Goal: Navigation & Orientation: Find specific page/section

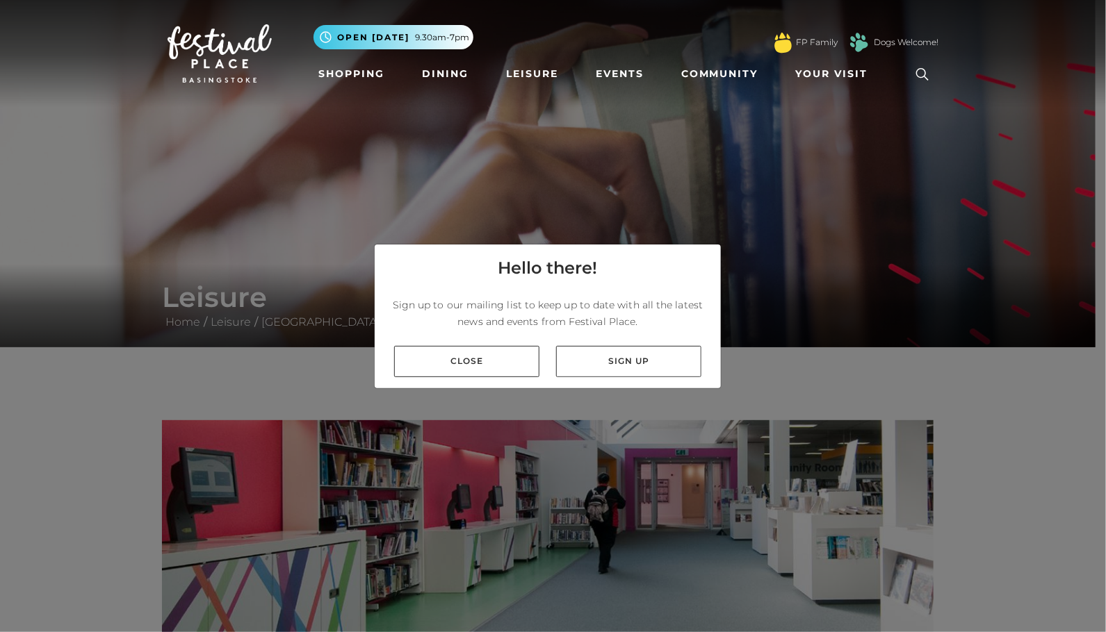
click at [274, 164] on div "Hello there! Sign up to our mailing list to keep up to date with all the latest…" at bounding box center [553, 316] width 1106 height 632
click at [448, 350] on link "Close" at bounding box center [466, 361] width 145 height 31
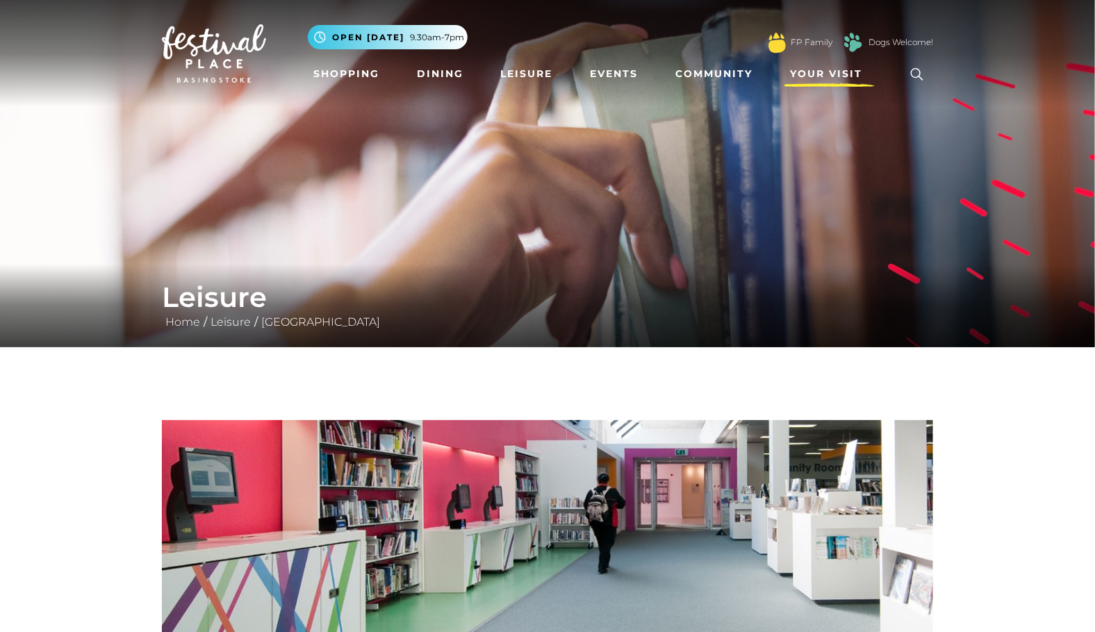
click at [803, 65] on link "Your Visit" at bounding box center [830, 74] width 90 height 26
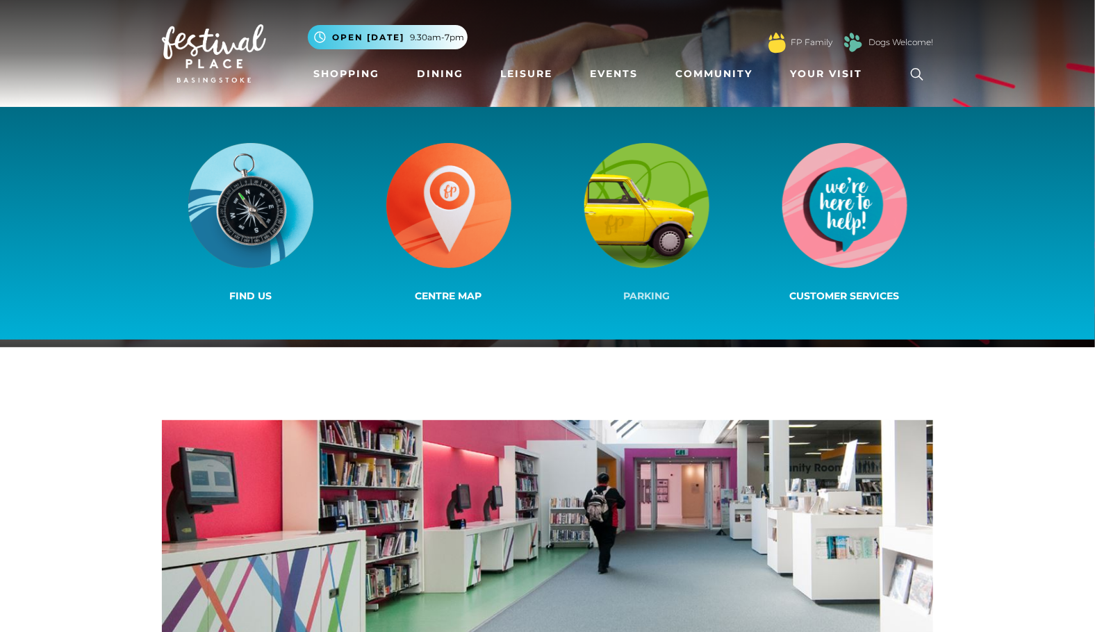
click at [643, 217] on img at bounding box center [647, 205] width 125 height 125
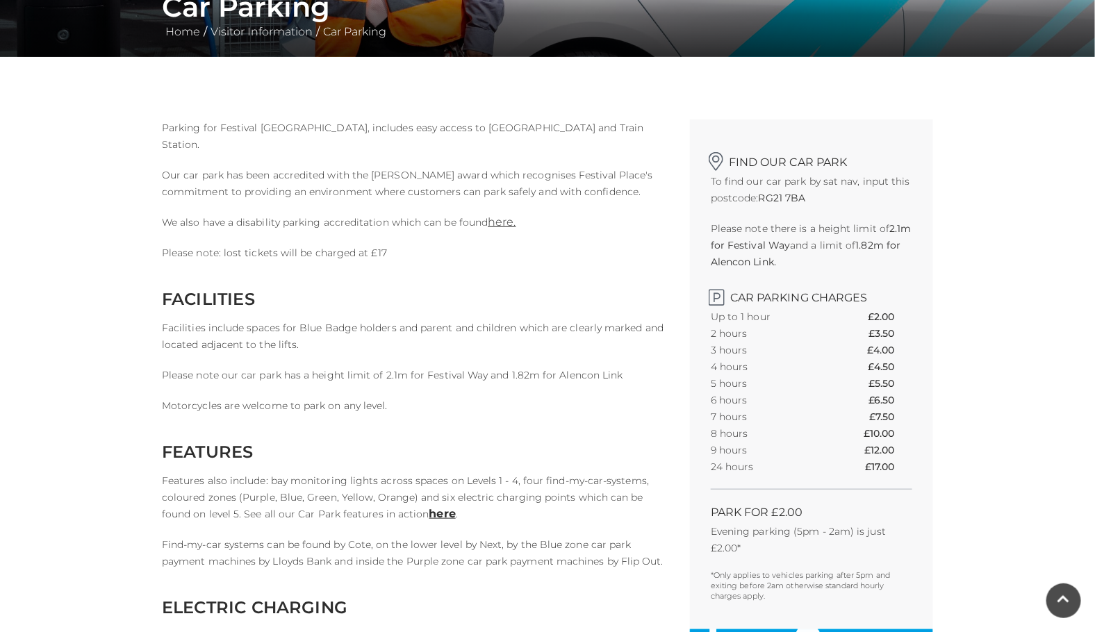
scroll to position [289, 0]
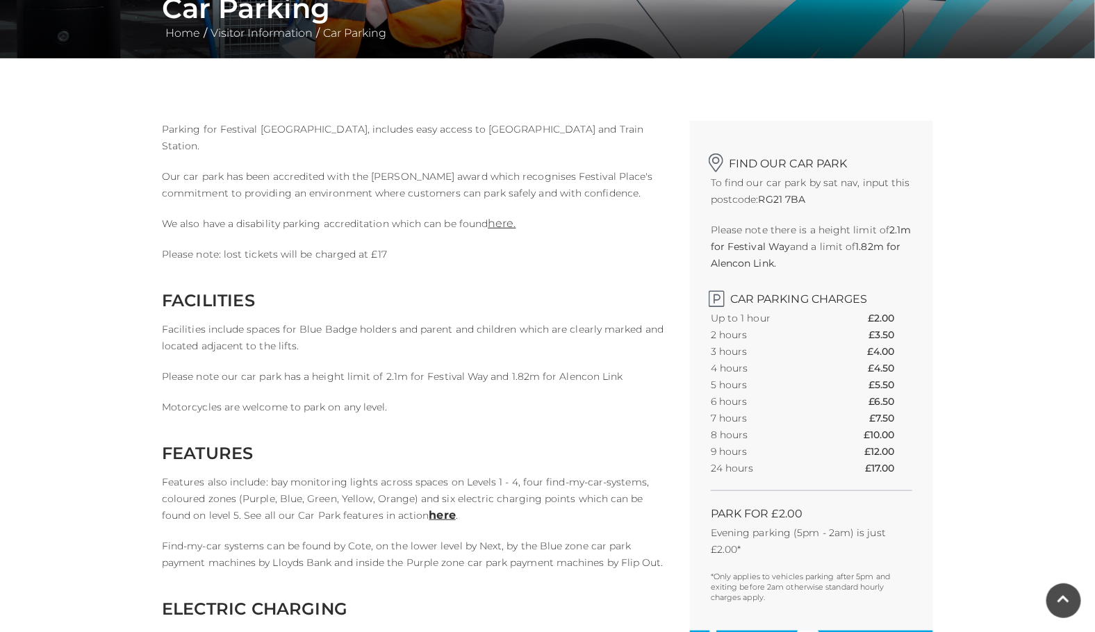
click at [784, 205] on p "To find our car park by sat nav, input this postcode: RG21 7BA" at bounding box center [812, 190] width 202 height 33
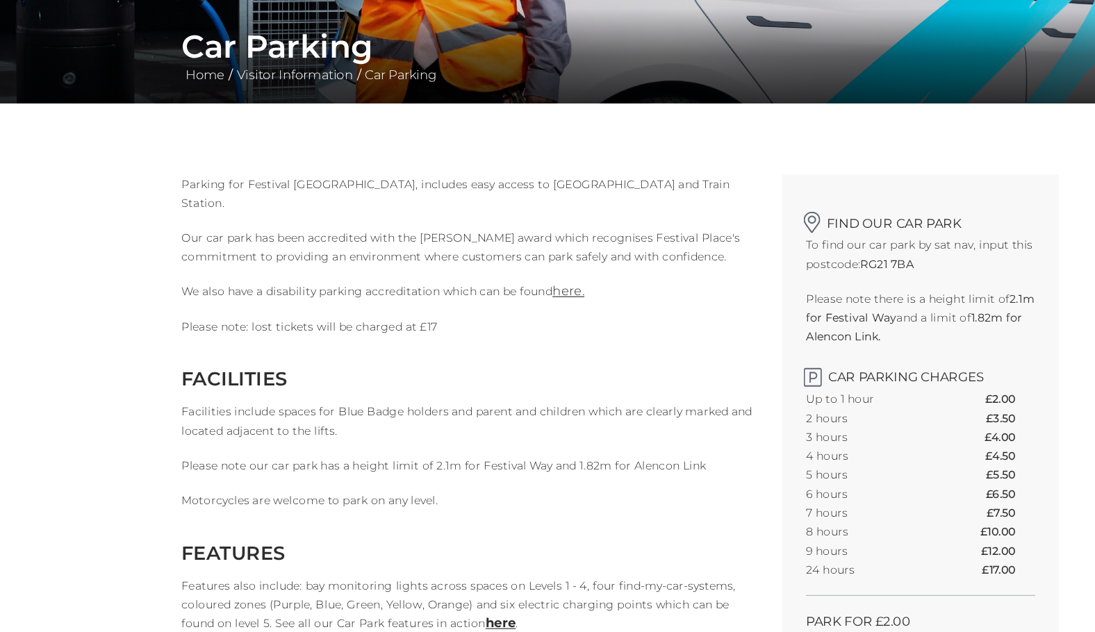
scroll to position [181, 0]
